Goal: Navigation & Orientation: Find specific page/section

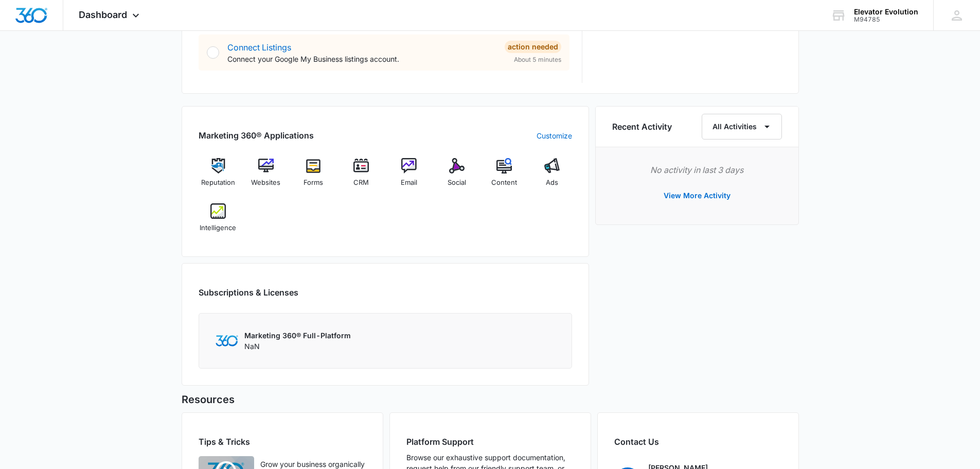
scroll to position [566, 0]
click at [457, 170] on img at bounding box center [456, 164] width 15 height 15
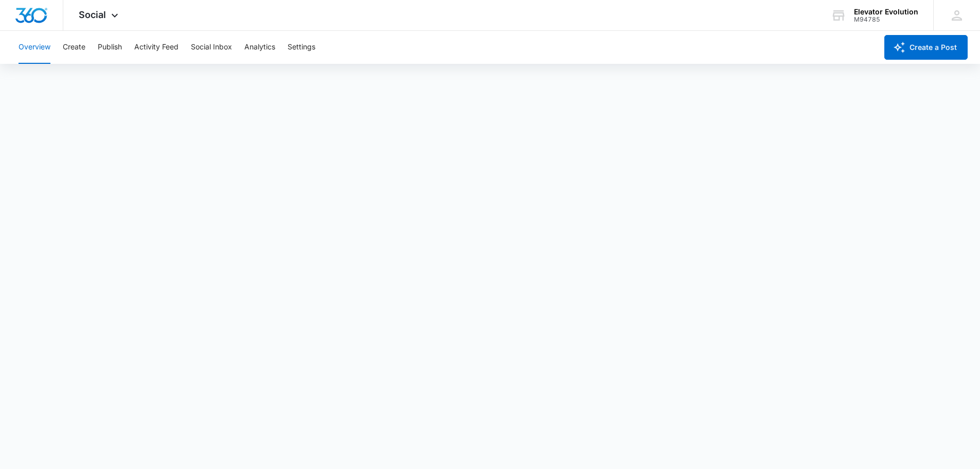
scroll to position [3, 0]
click at [38, 14] on img "Dashboard" at bounding box center [31, 15] width 33 height 15
